Goal: Find specific page/section: Find specific page/section

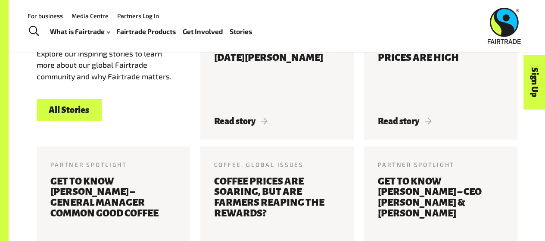
scroll to position [829, 0]
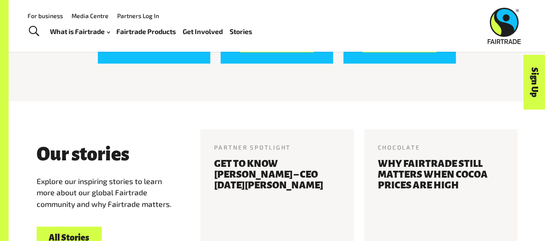
click at [132, 39] on div "What is Fairtrade How Fairtrade works Where Fairtrade works Fast facts Who we a…" at bounding box center [154, 32] width 209 height 22
click at [132, 32] on link "Fairtrade Products" at bounding box center [145, 31] width 59 height 12
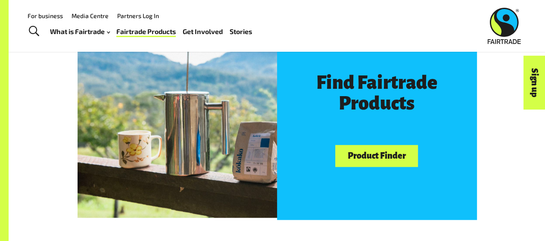
scroll to position [447, 0]
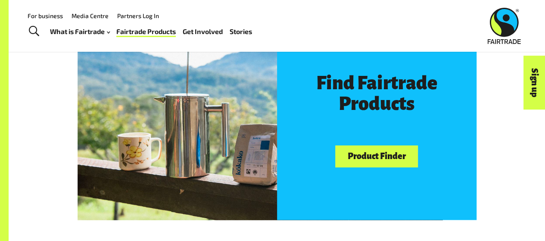
click at [362, 150] on link "Product Finder" at bounding box center [376, 156] width 83 height 22
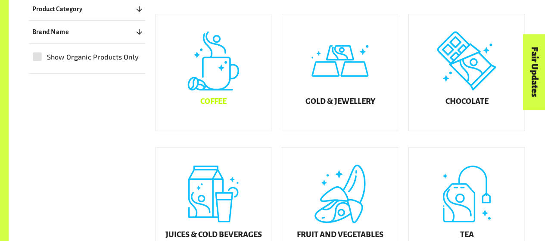
scroll to position [247, 0]
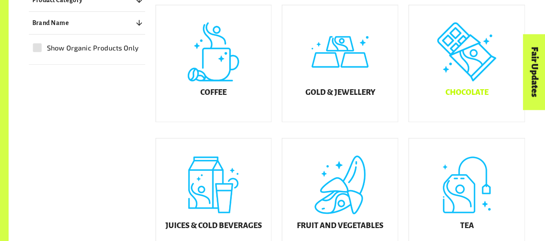
click at [467, 60] on div "Chocolate" at bounding box center [467, 63] width 116 height 116
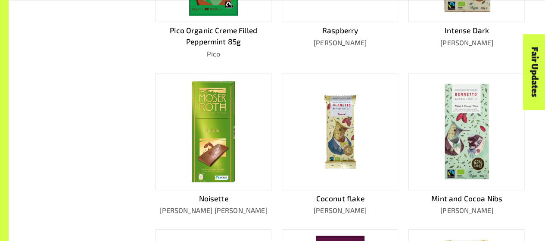
scroll to position [340, 0]
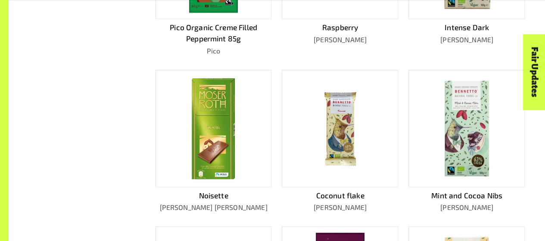
click at [331, 181] on div at bounding box center [340, 128] width 116 height 117
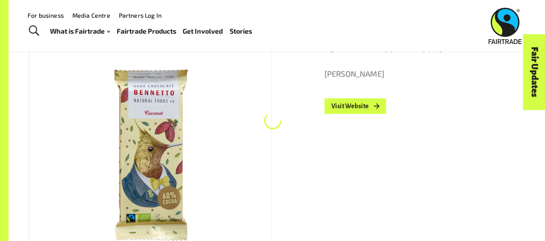
scroll to position [131, 0]
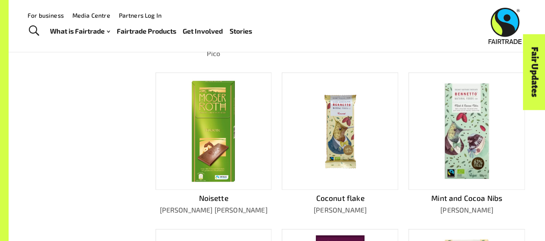
scroll to position [337, 0]
click at [231, 135] on img at bounding box center [213, 131] width 47 height 105
